Goal: Task Accomplishment & Management: Complete application form

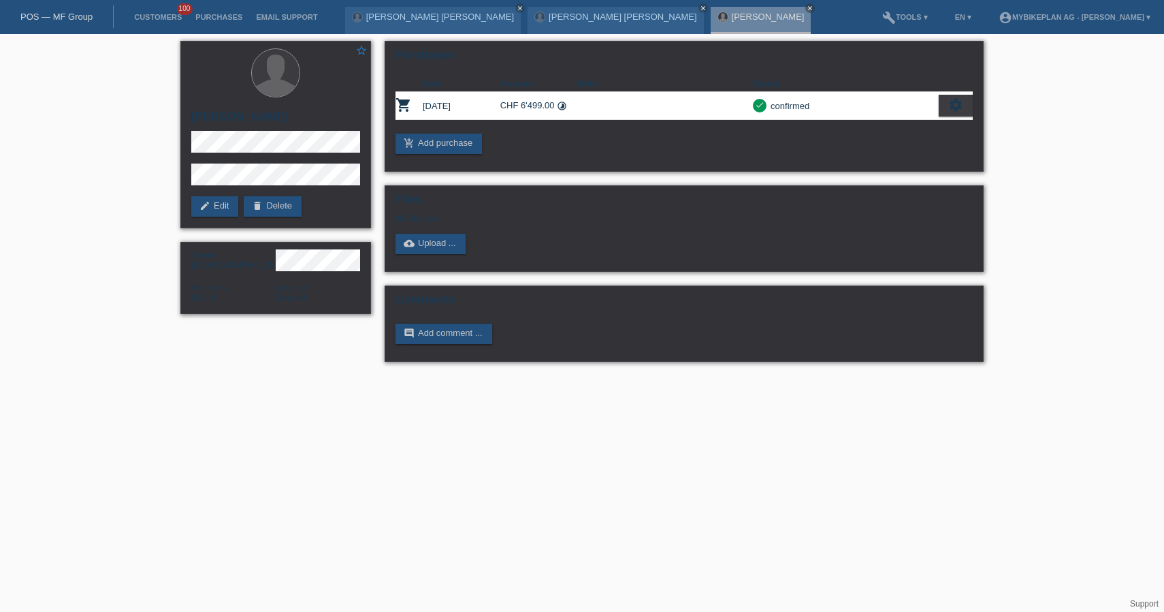
click at [61, 13] on link "POS — MF Group" at bounding box center [56, 17] width 72 height 10
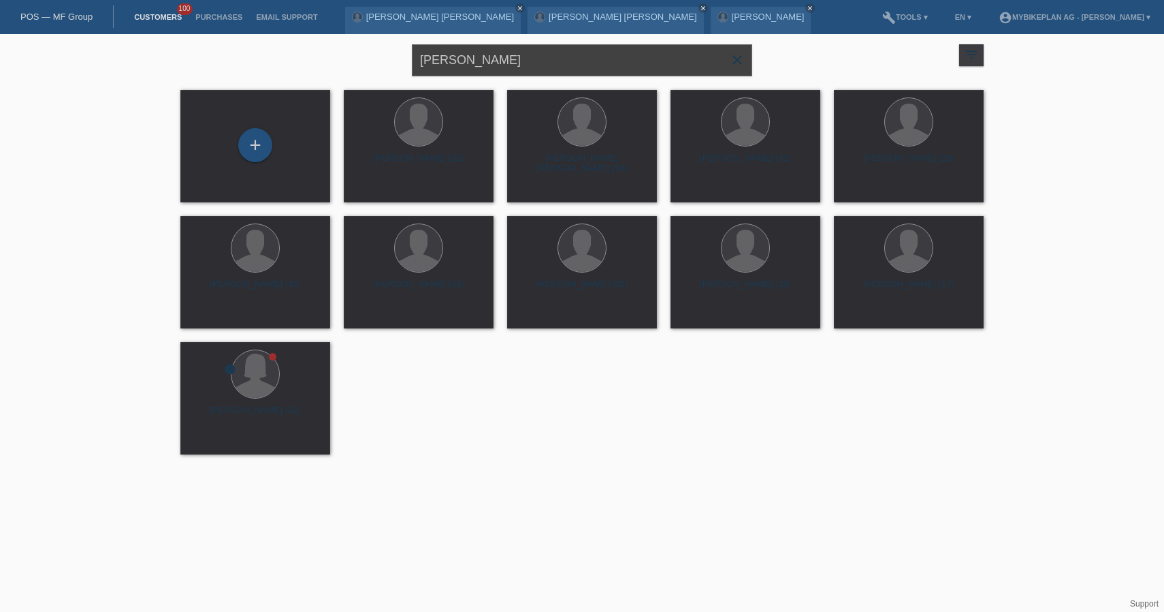
click at [513, 52] on input "[PERSON_NAME]" at bounding box center [582, 60] width 340 height 32
click at [513, 61] on input "[PERSON_NAME]" at bounding box center [582, 60] width 340 height 32
paste input "Joëlle Trächsel,"
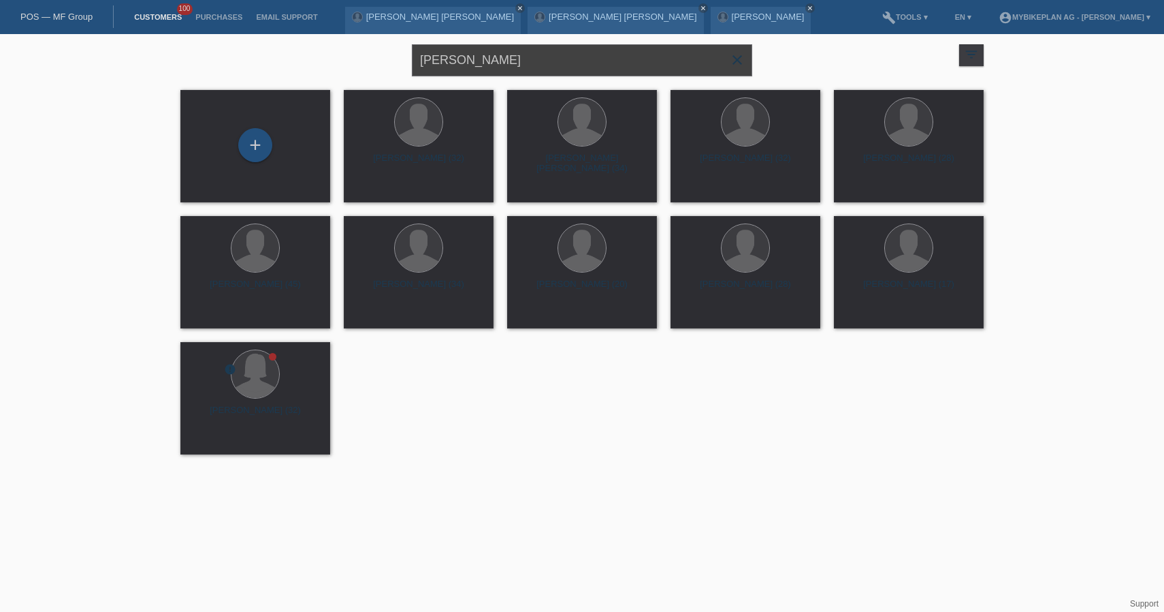
type input "[PERSON_NAME]"
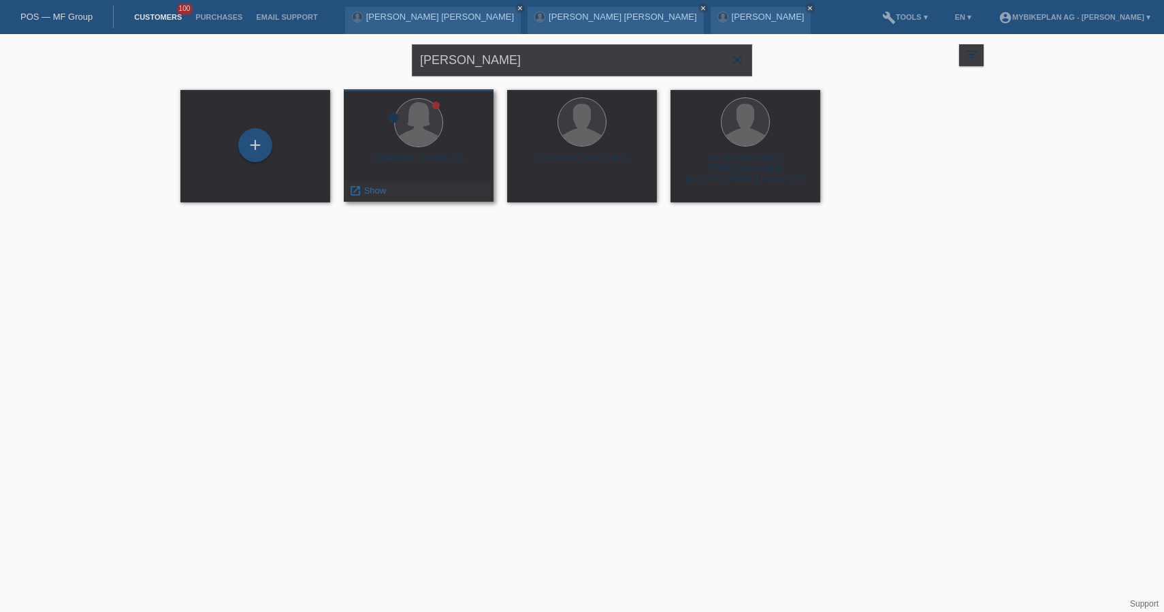
click at [459, 157] on div "Joëlle Trächsel (27)" at bounding box center [419, 164] width 128 height 22
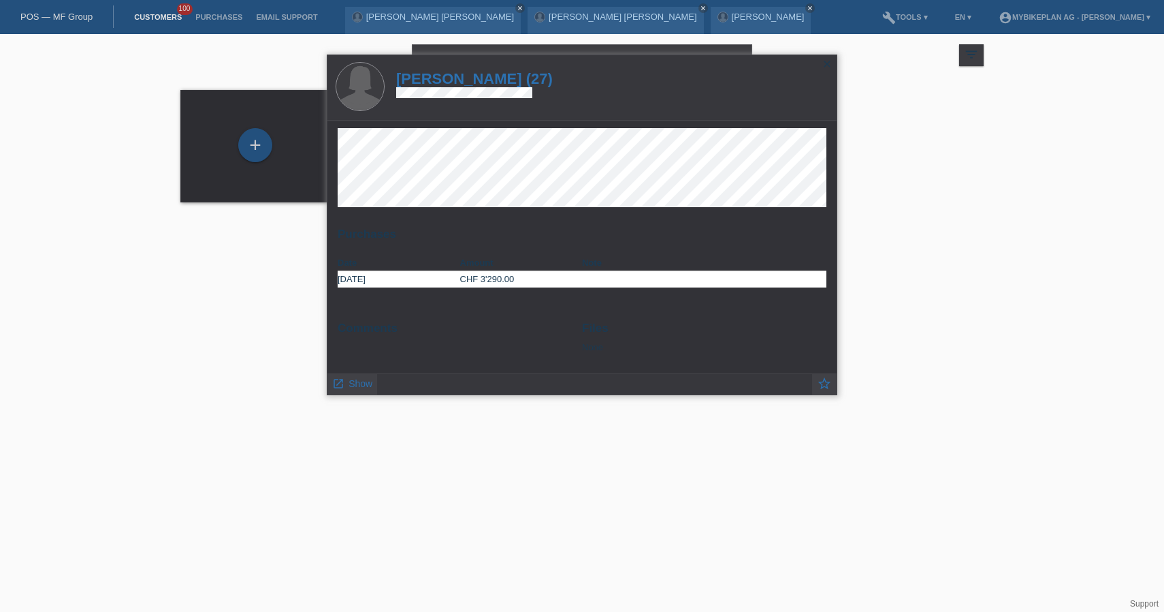
click at [481, 80] on h1 "Joëlle Trächsel (27)" at bounding box center [474, 78] width 157 height 17
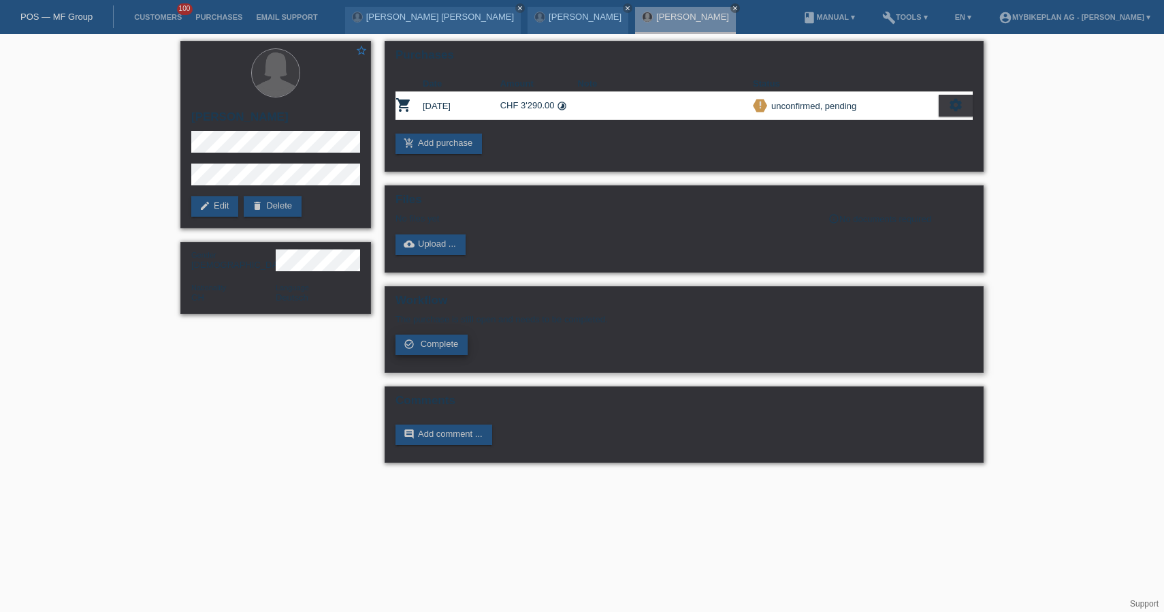
click at [446, 347] on span "Complete" at bounding box center [440, 343] width 38 height 10
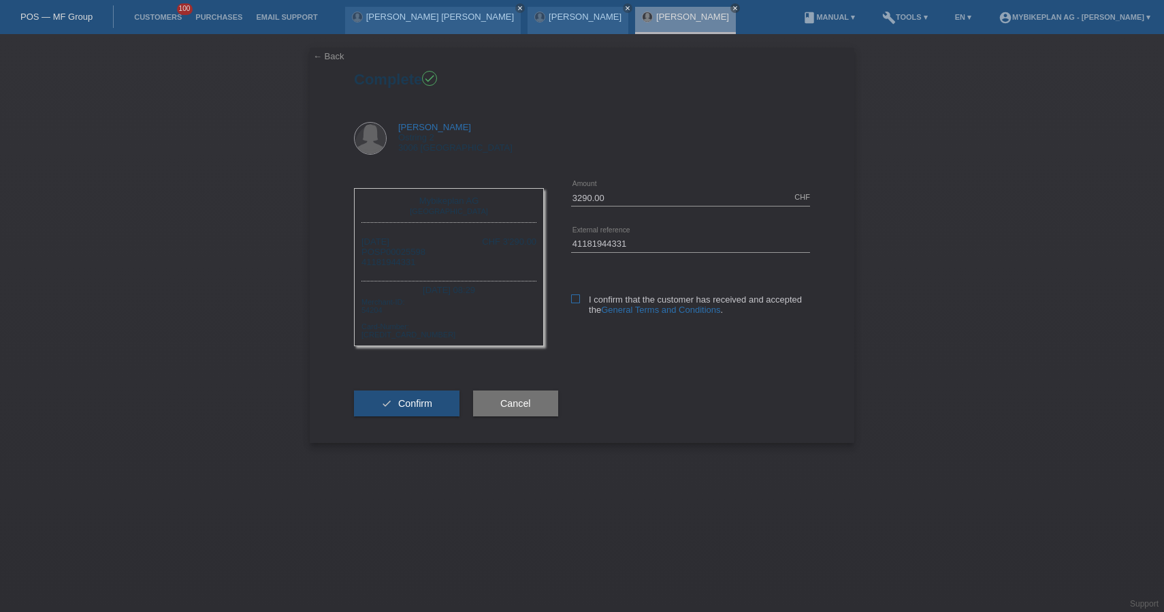
click at [575, 302] on icon at bounding box center [575, 298] width 9 height 9
click at [575, 302] on input "I confirm that the customer has received and accepted the General Terms and Con…" at bounding box center [575, 298] width 9 height 9
checkbox input "true"
click at [438, 411] on button "check Confirm" at bounding box center [407, 403] width 106 height 26
